Goal: Task Accomplishment & Management: Manage account settings

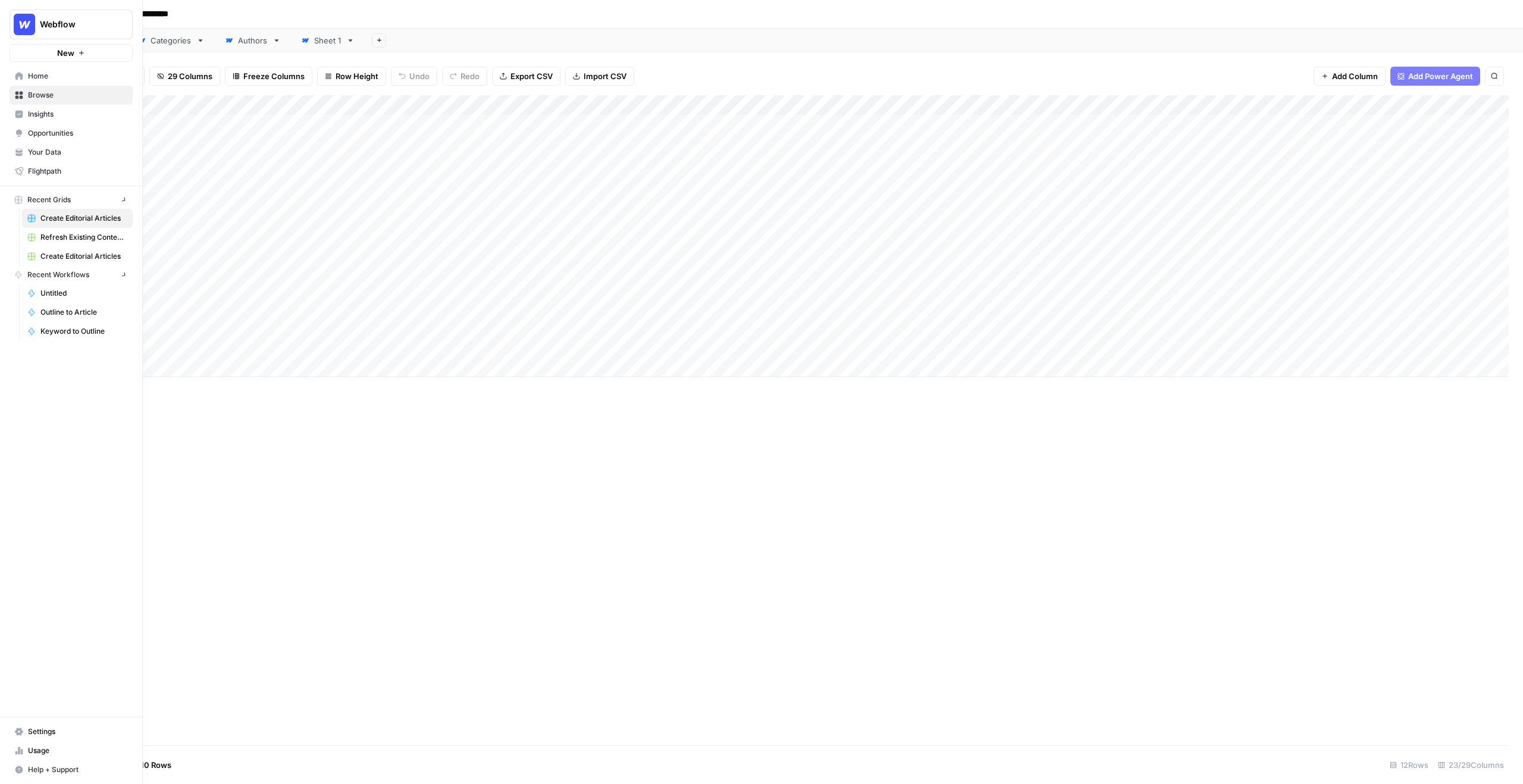
click at [27, 27] on img "Workspace: Webflow" at bounding box center [24, 24] width 22 height 22
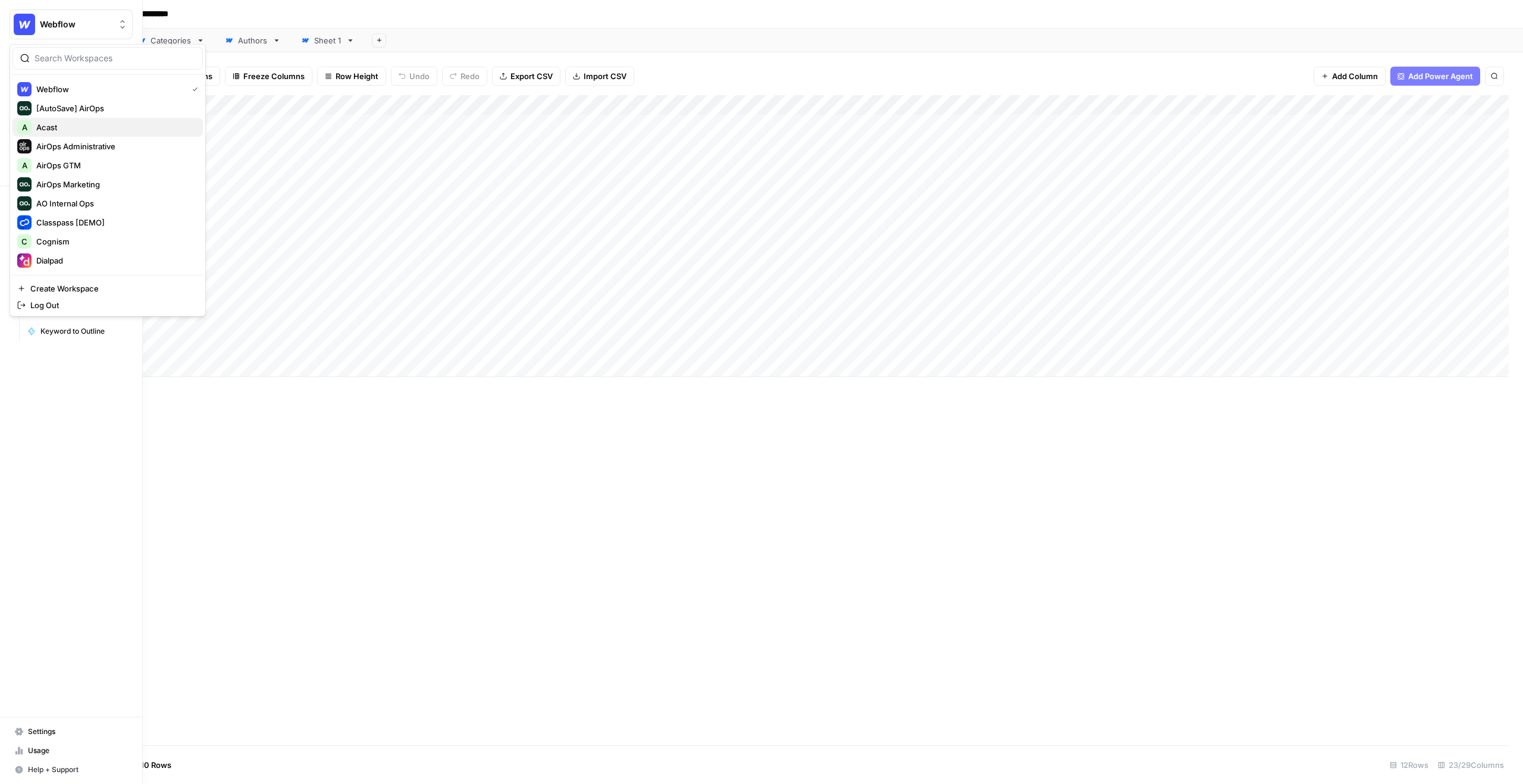
click at [75, 130] on span "Acast" at bounding box center [115, 127] width 157 height 12
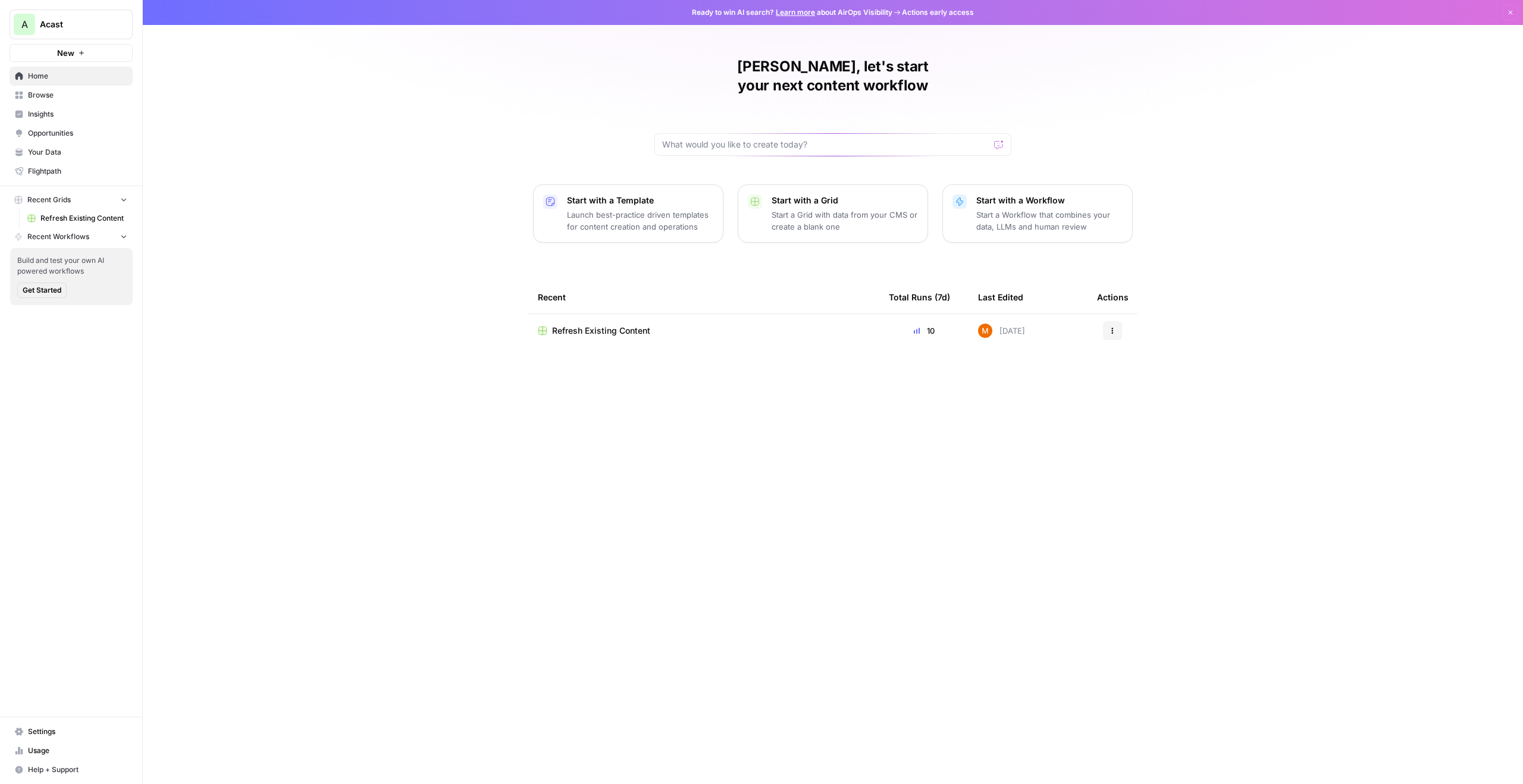
click at [80, 112] on span "Insights" at bounding box center [78, 114] width 99 height 11
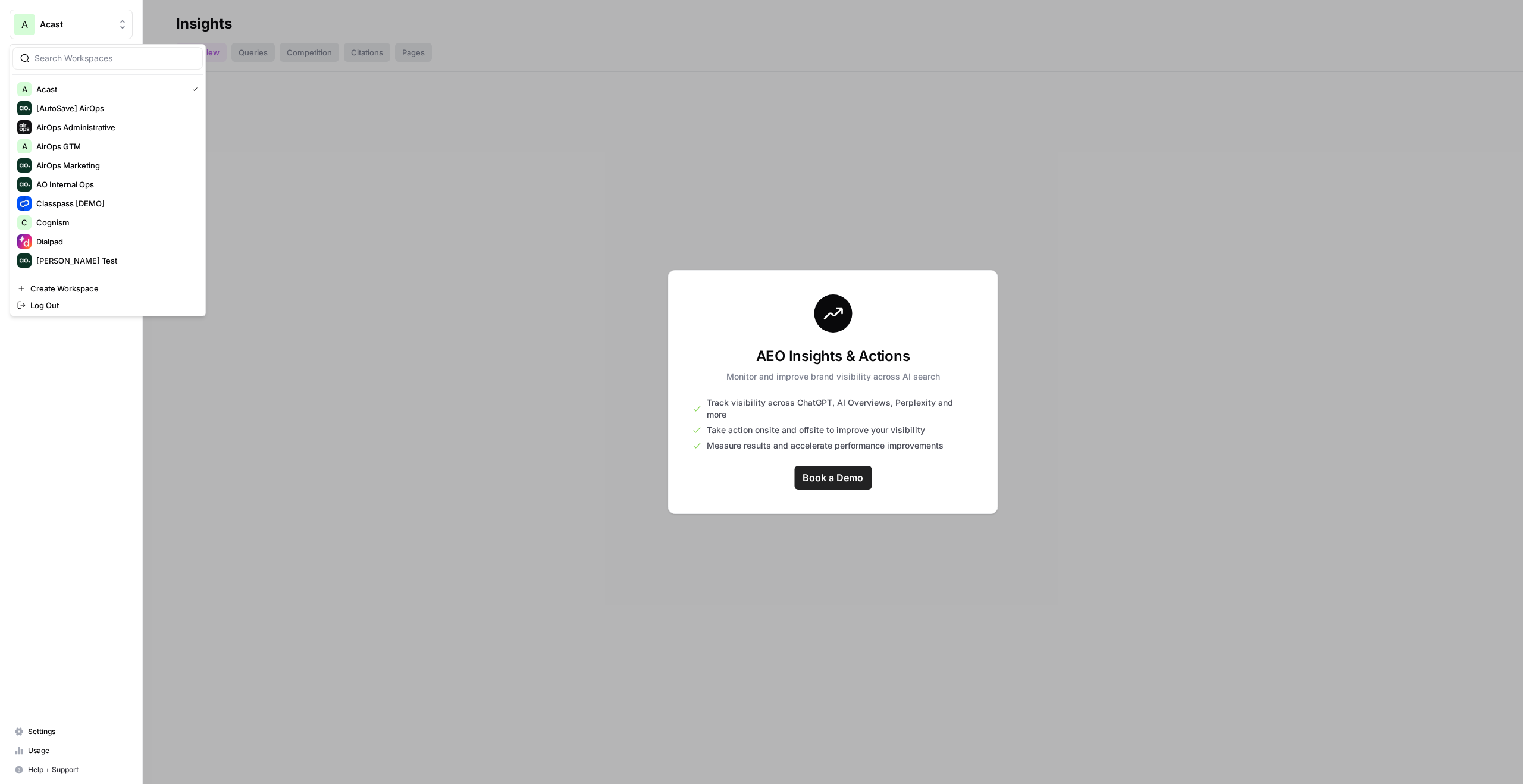
click at [117, 24] on icon "Workspace: Acast" at bounding box center [122, 24] width 12 height 12
click at [101, 64] on input "search" at bounding box center [115, 58] width 161 height 12
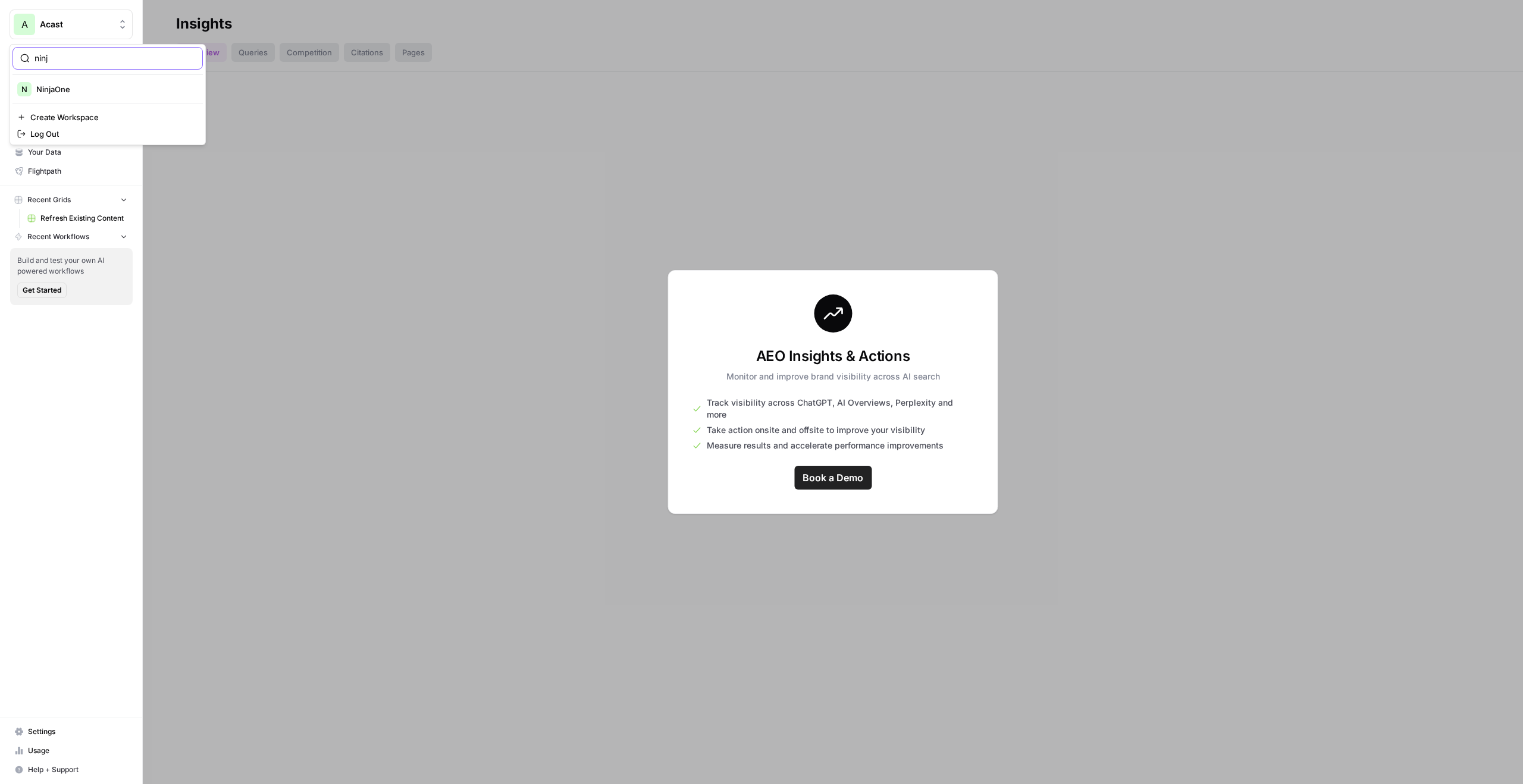
type input "ninj"
click at [110, 95] on div "N NinjaOne" at bounding box center [108, 89] width 181 height 14
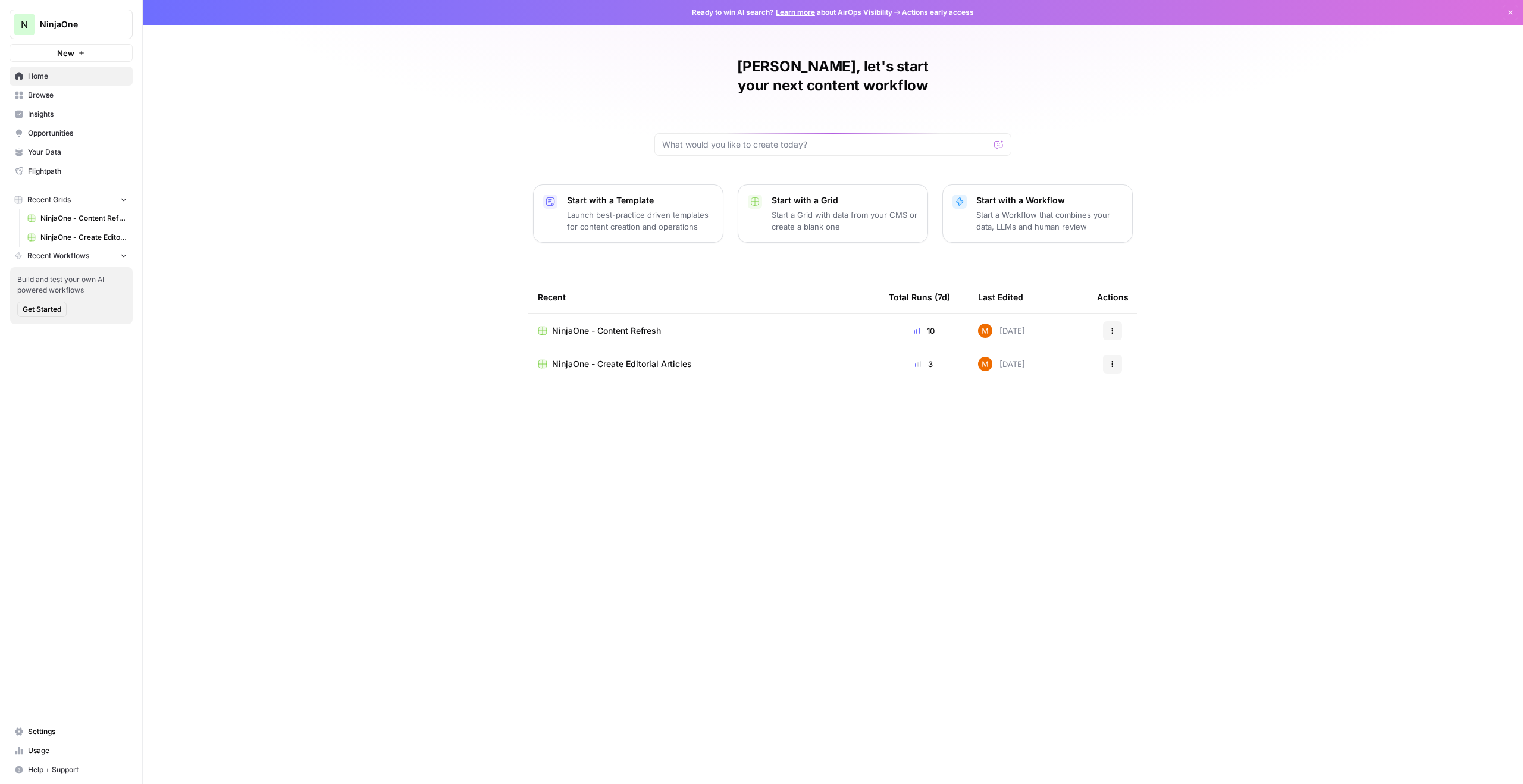
click at [91, 111] on span "Insights" at bounding box center [78, 114] width 99 height 11
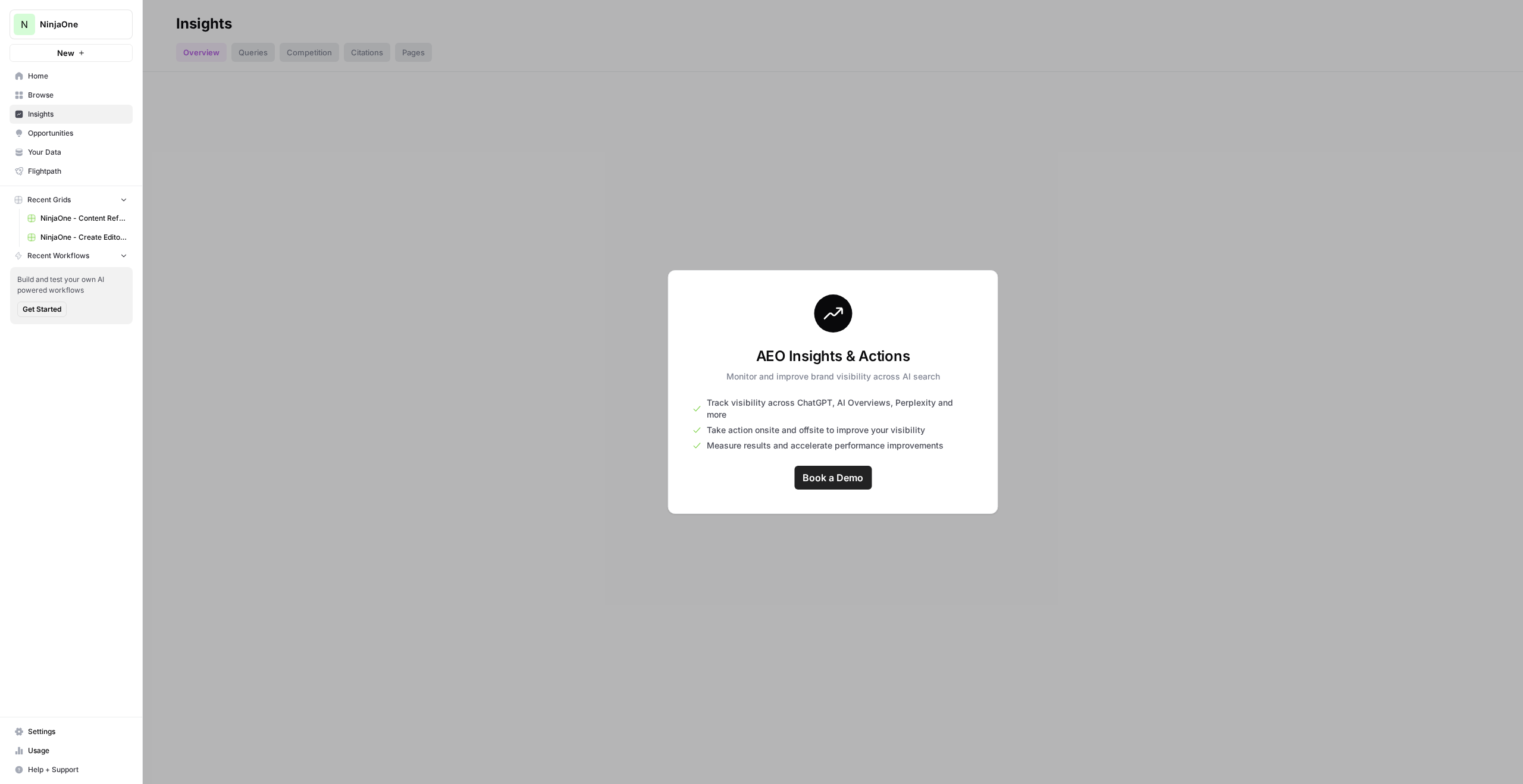
click at [290, 143] on div at bounding box center [833, 392] width 1380 height 784
click at [331, 129] on div at bounding box center [833, 392] width 1380 height 784
click at [98, 17] on button "N NinjaOne" at bounding box center [71, 24] width 123 height 30
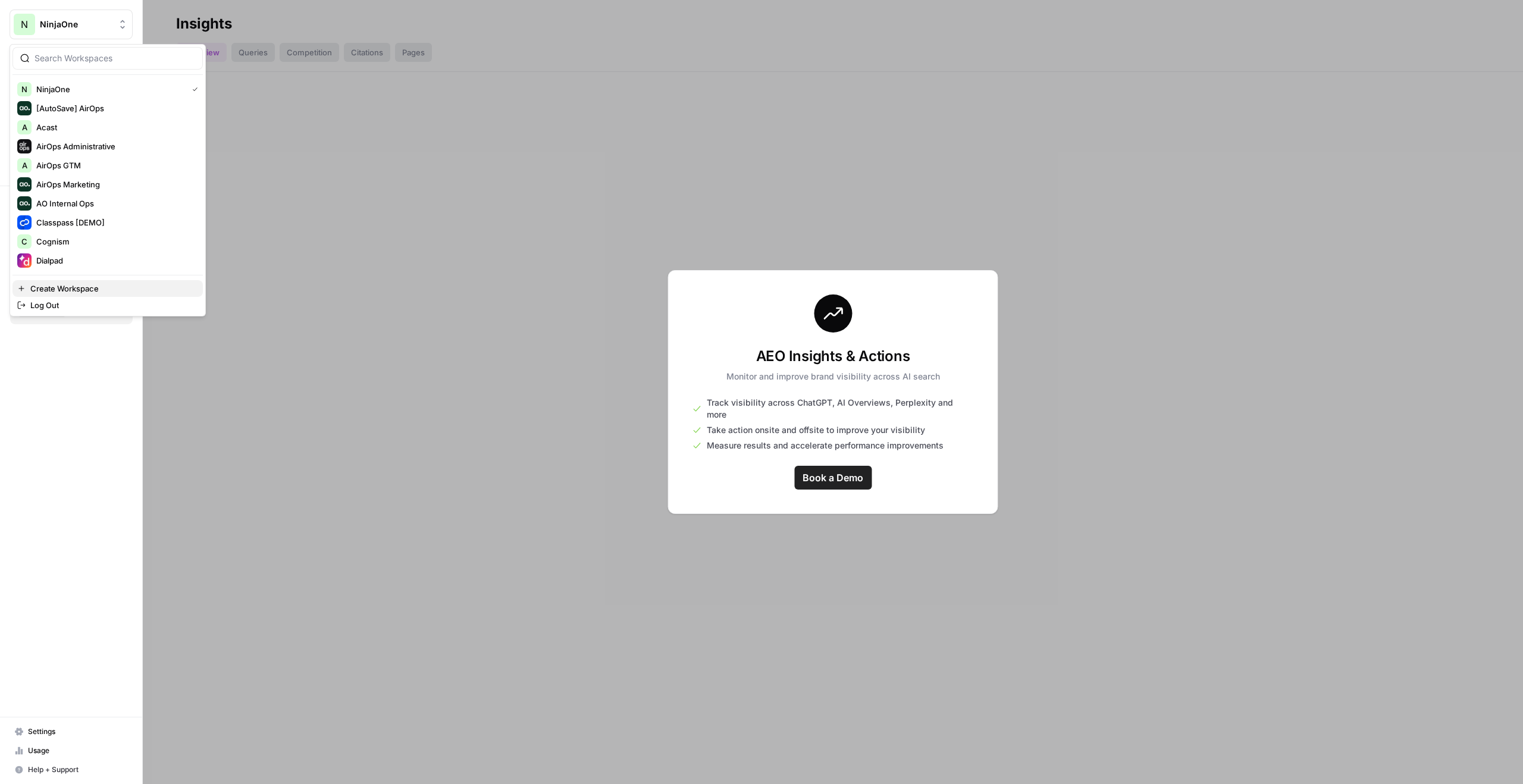
click at [88, 287] on span "Create Workspace" at bounding box center [112, 288] width 163 height 12
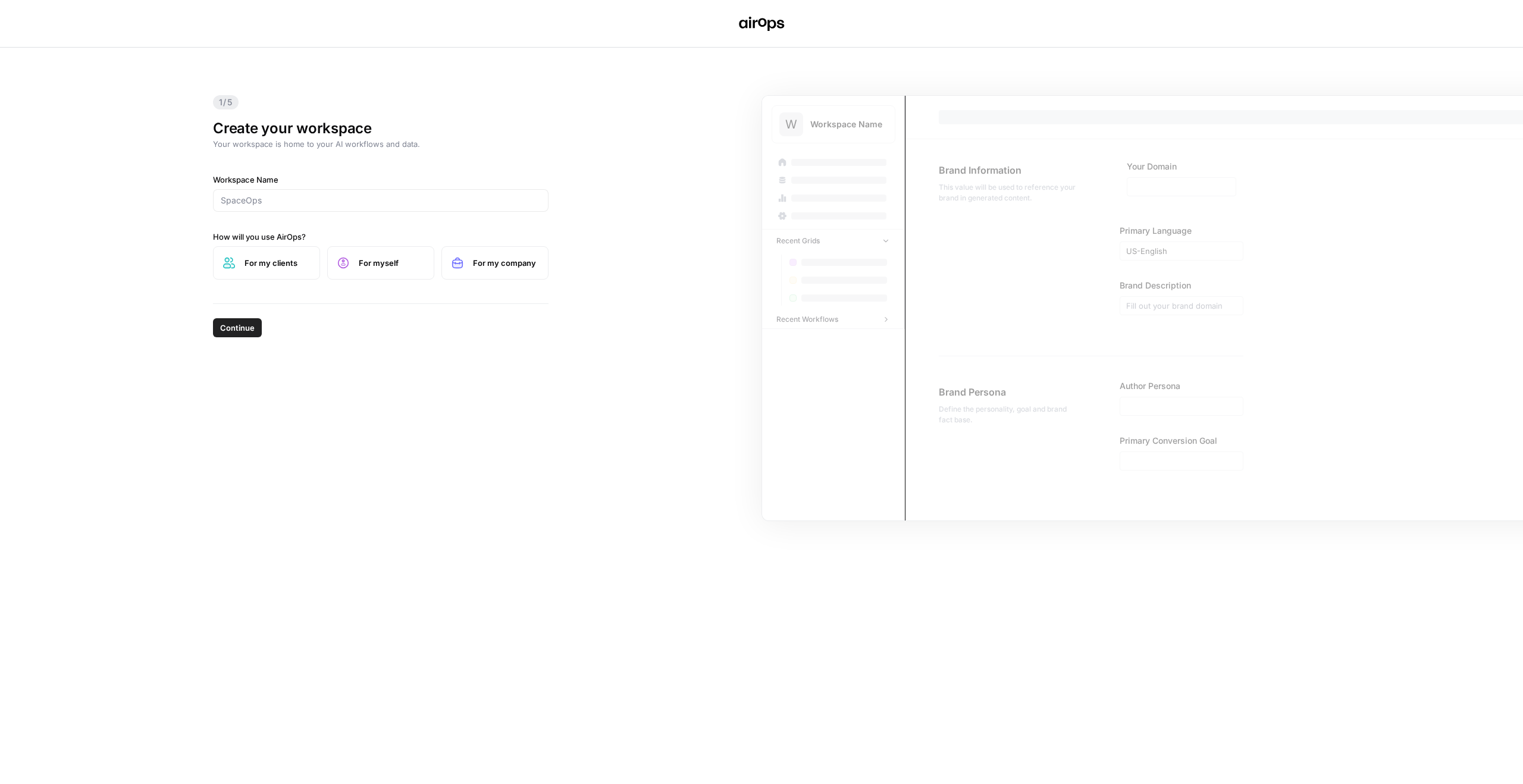
click at [369, 194] on div at bounding box center [381, 200] width 335 height 22
type input "Plain"
click at [247, 330] on span "Continue" at bounding box center [237, 328] width 34 height 12
click at [286, 262] on span "For my clients" at bounding box center [277, 263] width 66 height 12
click at [371, 262] on span "For myself" at bounding box center [391, 263] width 66 height 12
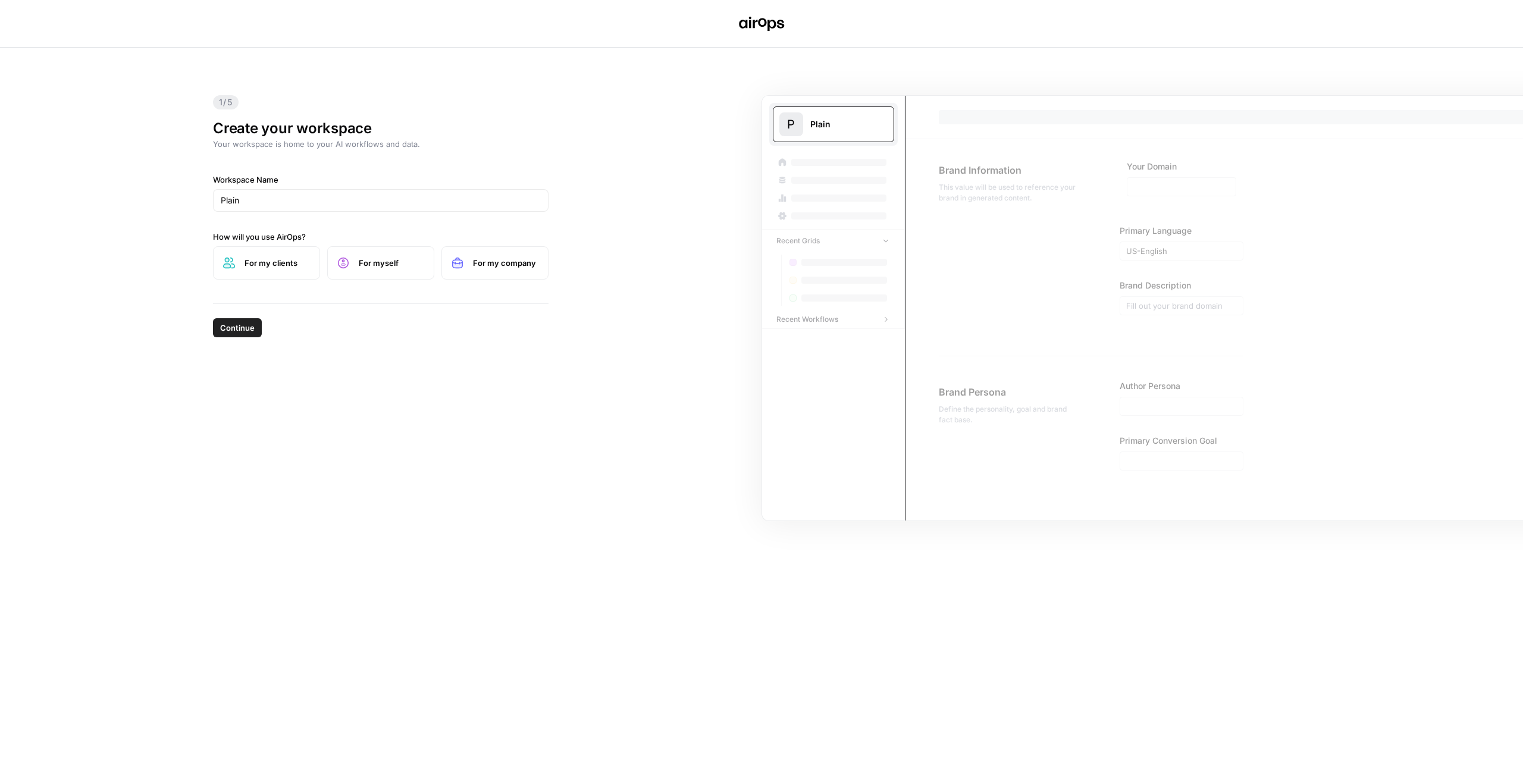
click at [255, 326] on button "Continue" at bounding box center [237, 328] width 49 height 19
